Goal: Information Seeking & Learning: Learn about a topic

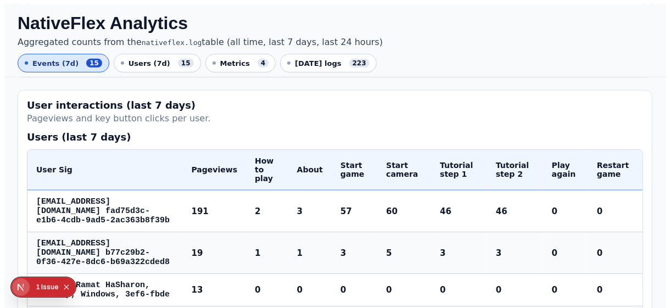
scroll to position [274, 0]
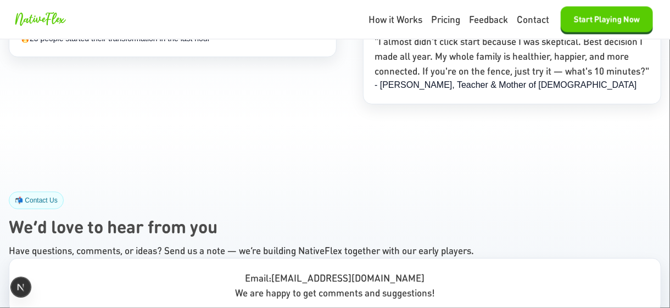
scroll to position [7301, 0]
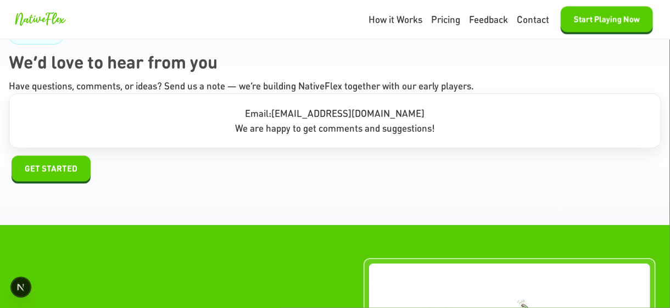
click at [25, 282] on icon "Open Next.js Dev Tools" at bounding box center [23, 287] width 22 height 22
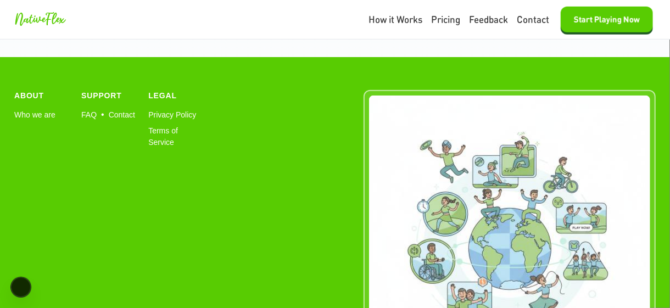
scroll to position [6650, 0]
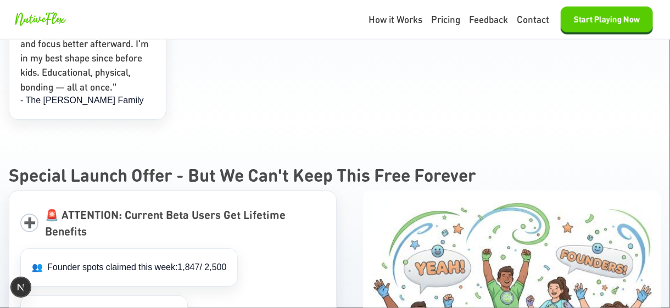
scroll to position [4886, 0]
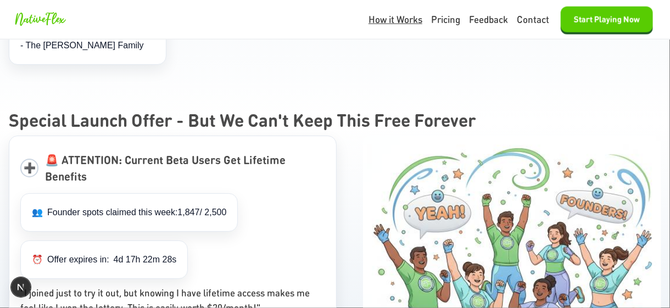
click at [412, 23] on link "How it Works" at bounding box center [395, 20] width 54 height 14
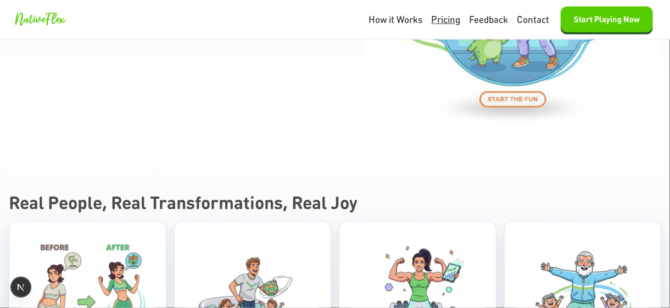
click at [433, 24] on link "Pricing" at bounding box center [445, 20] width 29 height 14
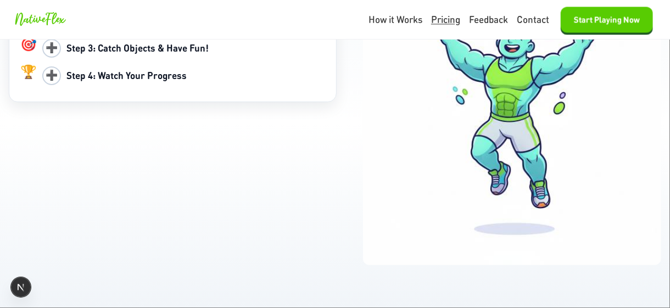
click at [439, 19] on link "Pricing" at bounding box center [445, 20] width 29 height 14
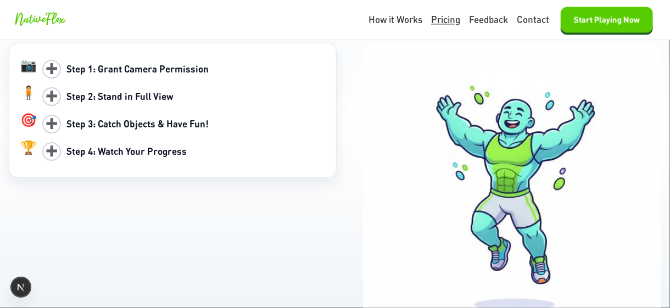
scroll to position [1080, 0]
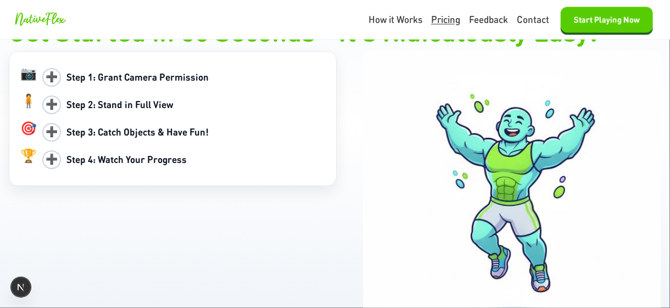
click at [441, 18] on link "Pricing" at bounding box center [445, 20] width 29 height 14
click at [472, 19] on link "Feedback" at bounding box center [488, 20] width 39 height 14
click at [531, 17] on link "Contact" at bounding box center [533, 20] width 32 height 14
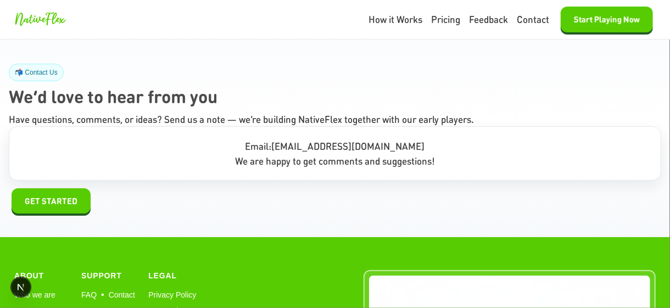
scroll to position [6471, 0]
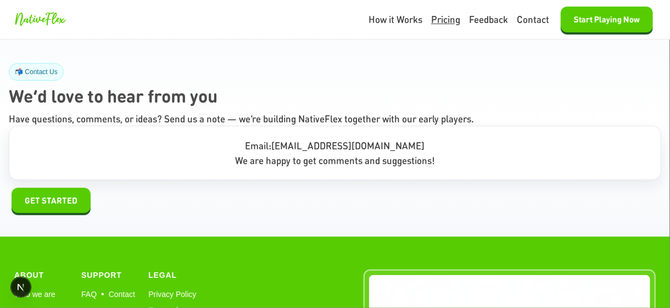
click at [433, 20] on link "Pricing" at bounding box center [445, 20] width 29 height 14
click at [481, 18] on link "Feedback" at bounding box center [488, 20] width 39 height 14
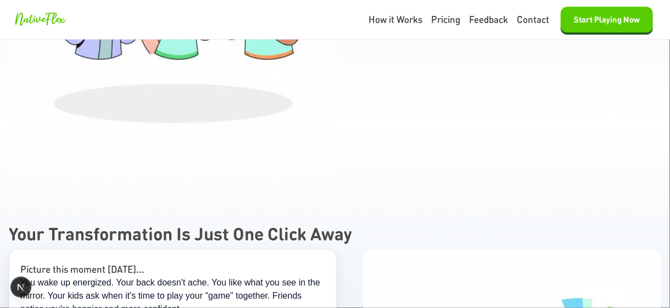
scroll to position [5812, 0]
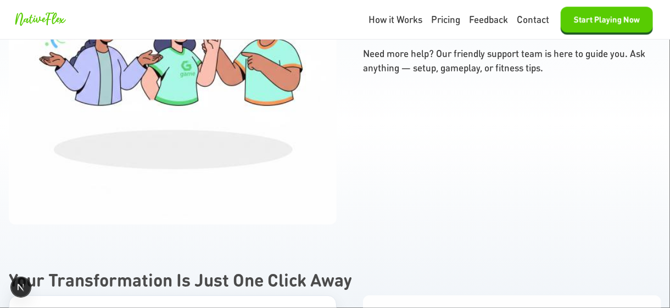
click at [380, 267] on h2 "Your Transformation Is Just One Click Away" at bounding box center [335, 280] width 652 height 26
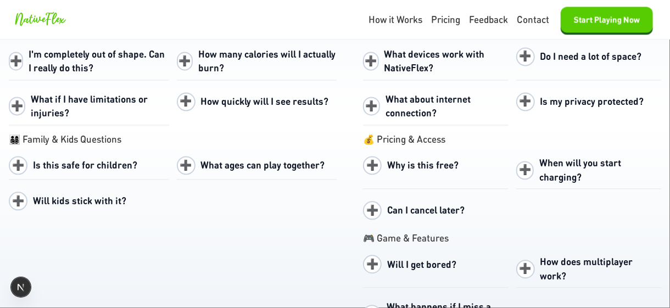
scroll to position [5435, 0]
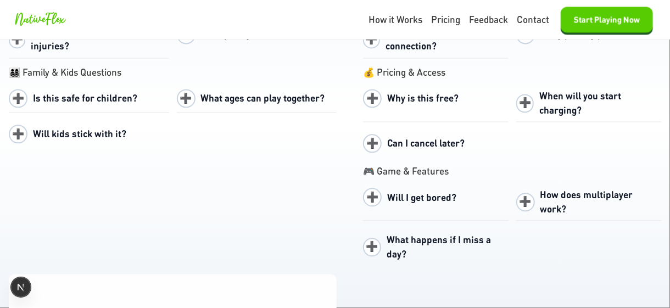
click at [318, 92] on span "What ages can play together?" at bounding box center [263, 98] width 124 height 12
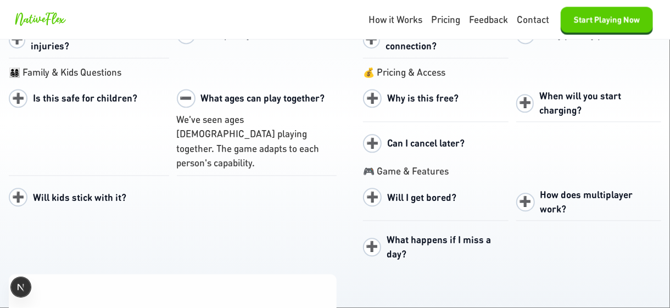
click at [95, 191] on span "Will kids stick with it?" at bounding box center [79, 197] width 93 height 12
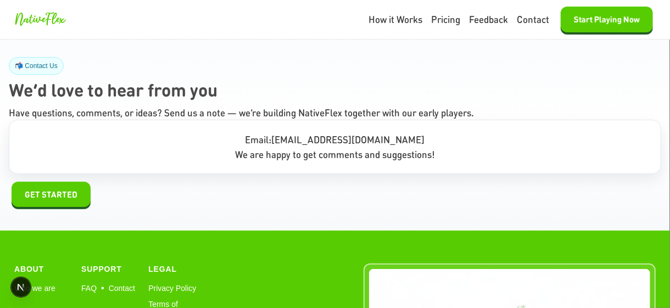
scroll to position [6478, 0]
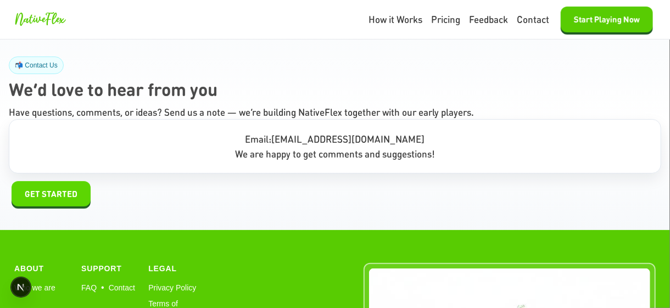
click at [69, 188] on span "GET STARTED" at bounding box center [51, 194] width 53 height 13
